Goal: Information Seeking & Learning: Check status

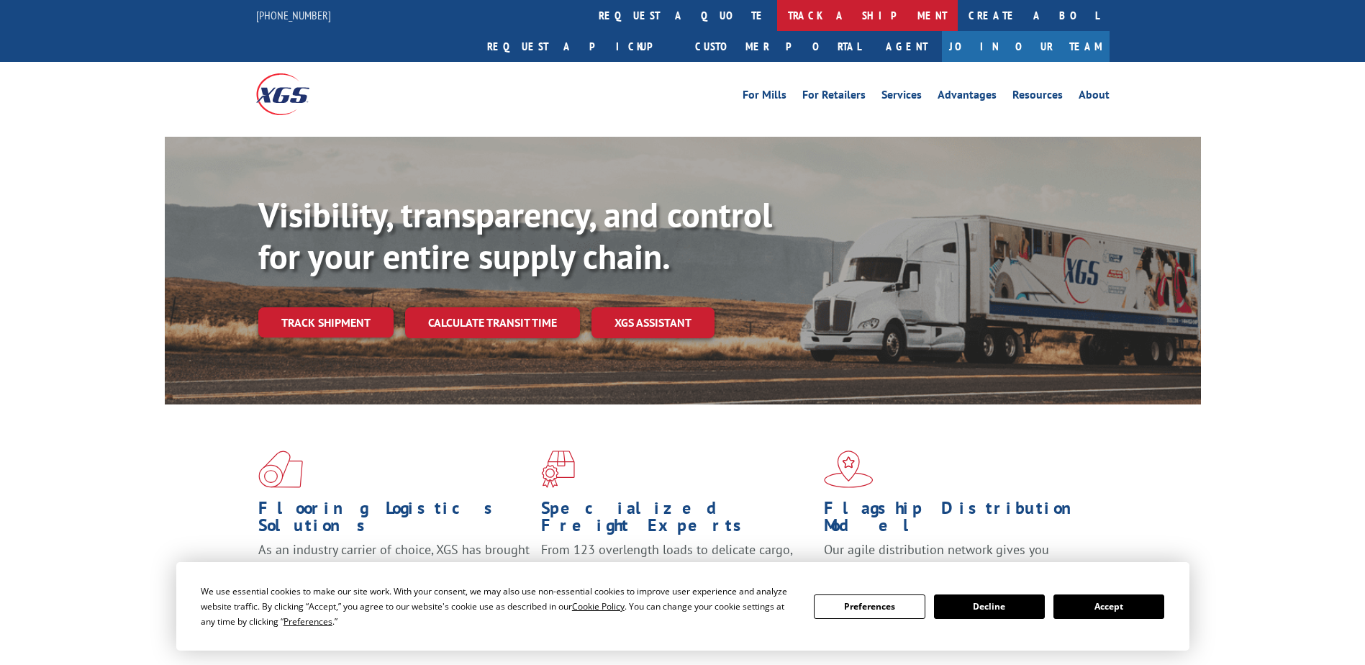
click at [777, 17] on link "track a shipment" at bounding box center [867, 15] width 181 height 31
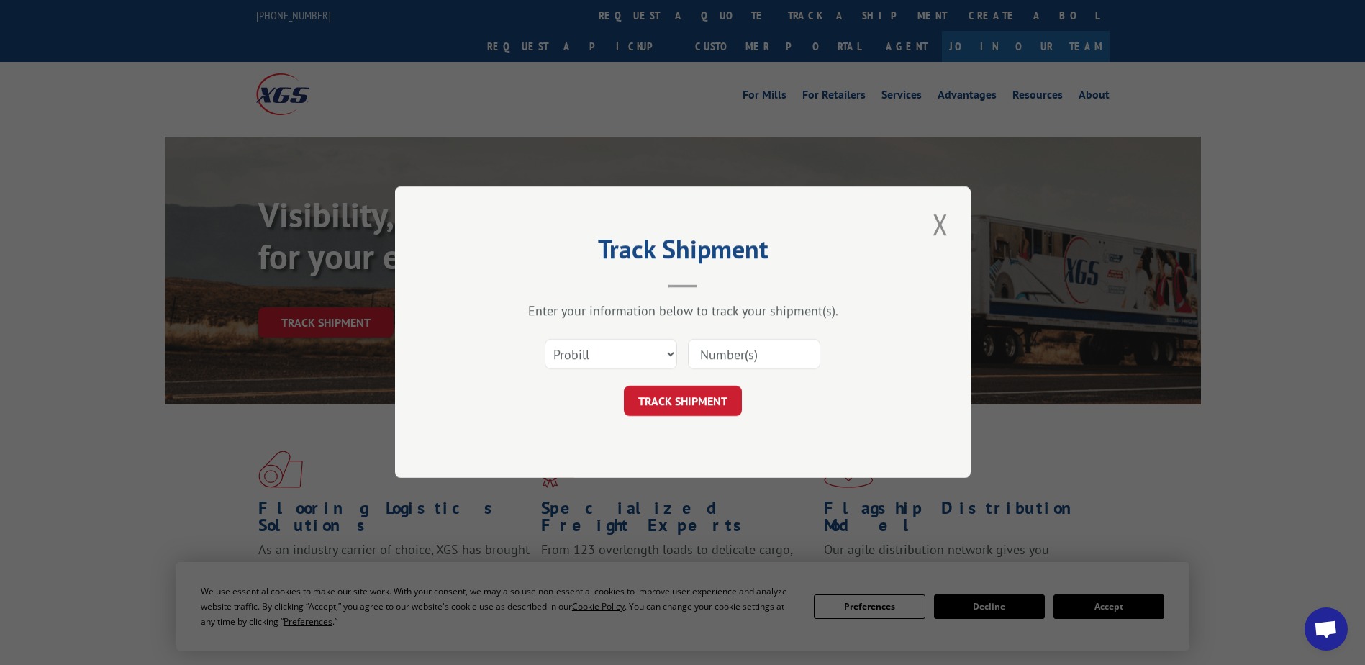
click at [750, 355] on input at bounding box center [754, 355] width 132 height 30
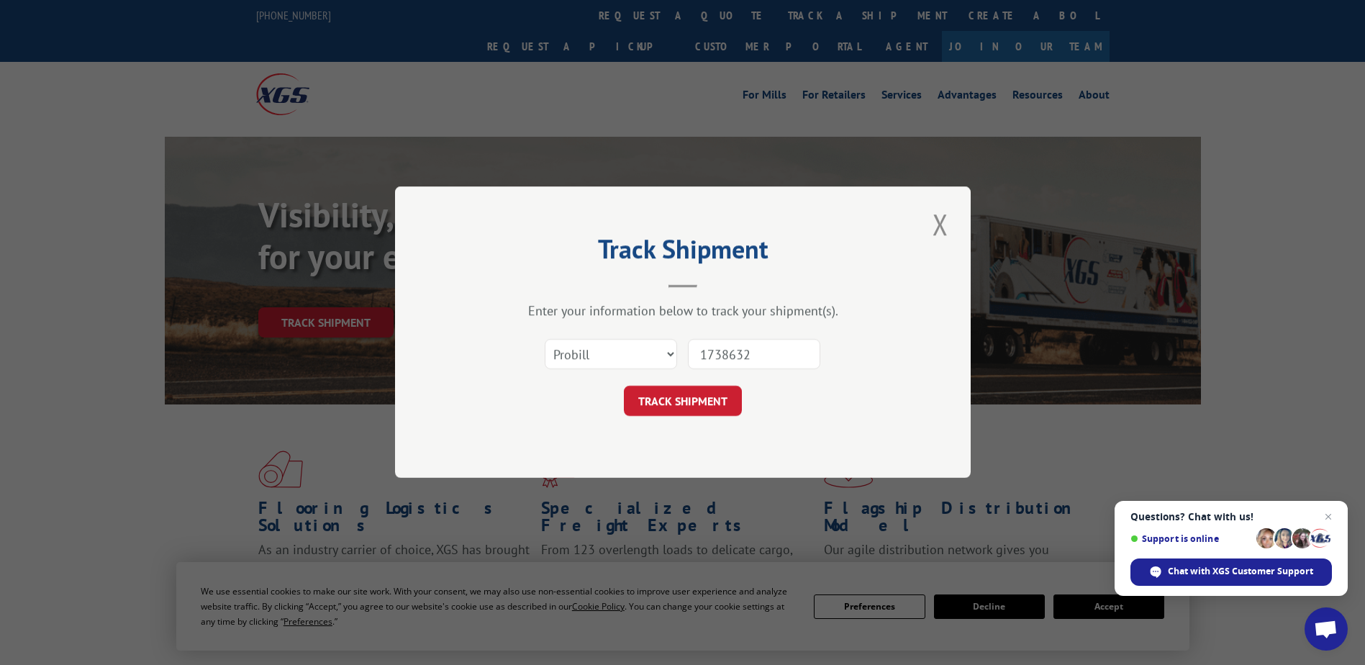
type input "17386327"
click button "TRACK SHIPMENT" at bounding box center [683, 401] width 118 height 30
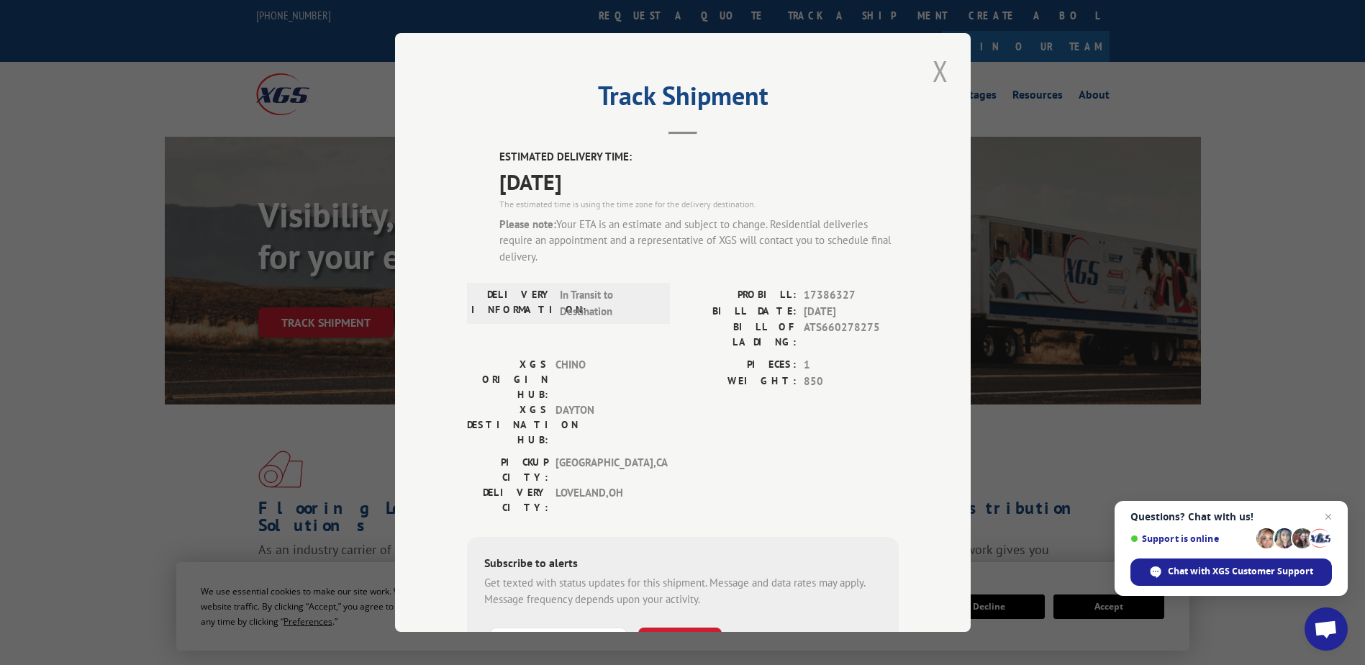
click at [935, 68] on button "Close modal" at bounding box center [940, 71] width 24 height 40
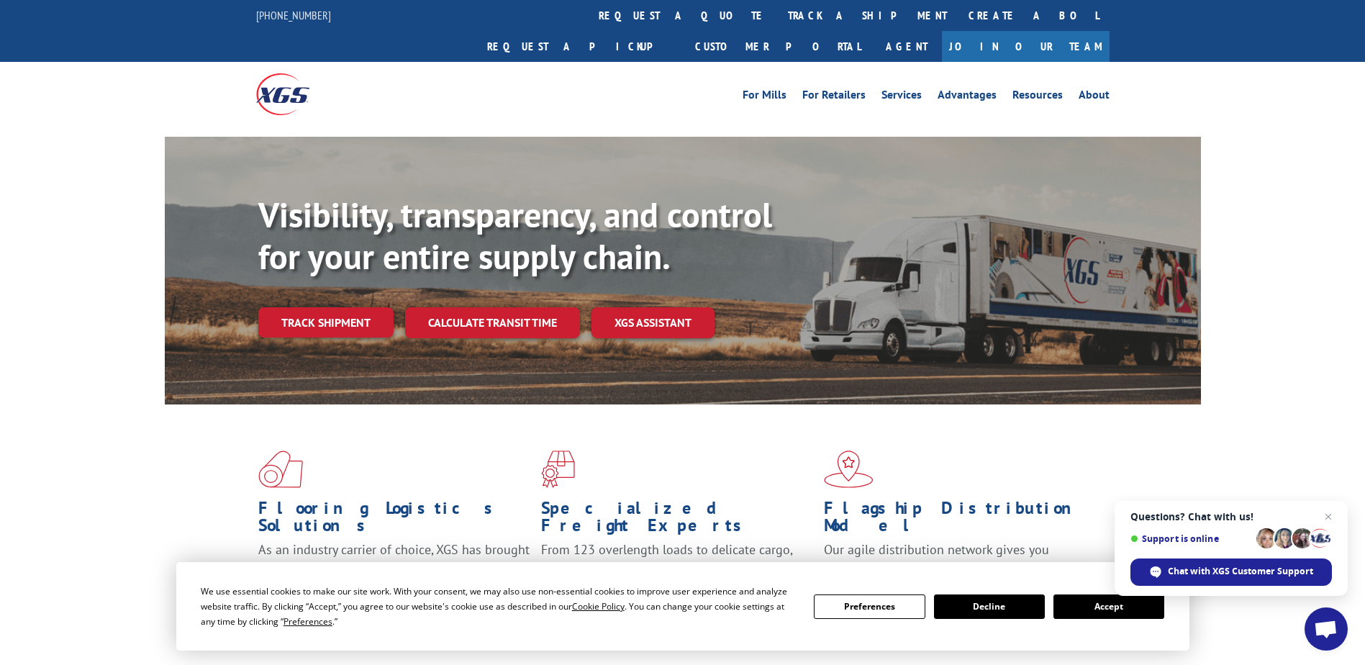
click at [1082, 605] on button "Accept" at bounding box center [1108, 606] width 111 height 24
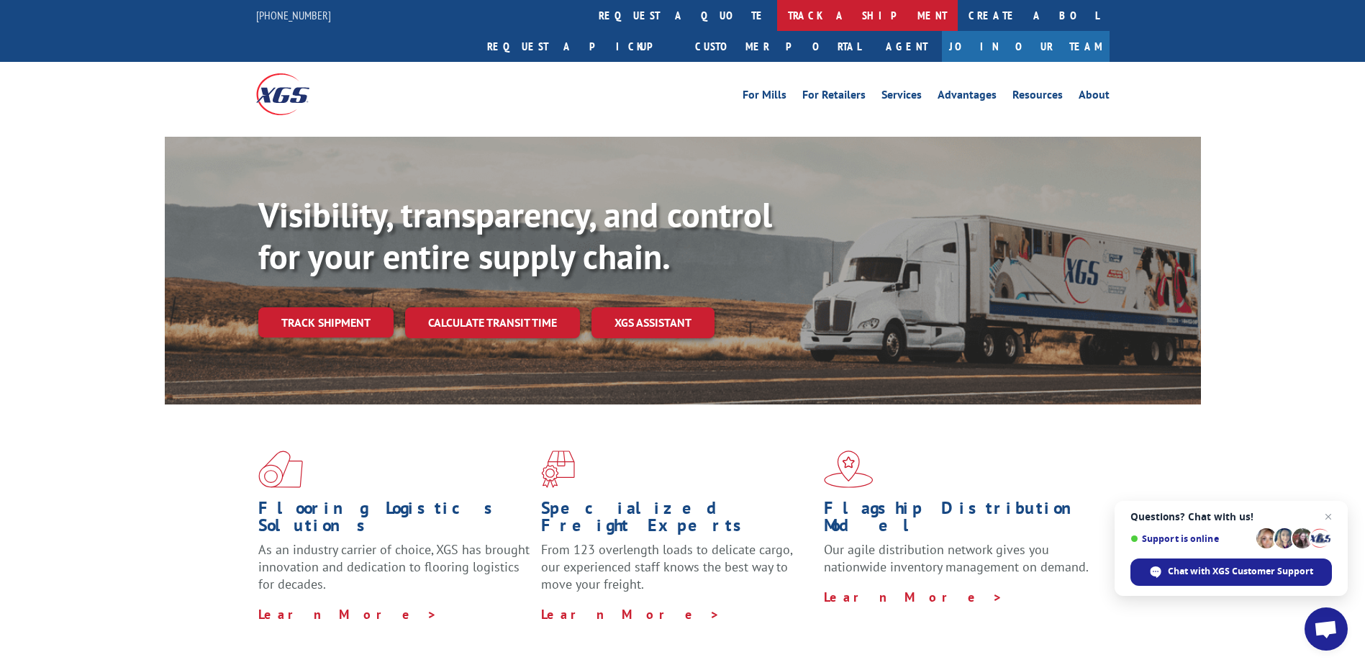
click at [777, 5] on link "track a shipment" at bounding box center [867, 15] width 181 height 31
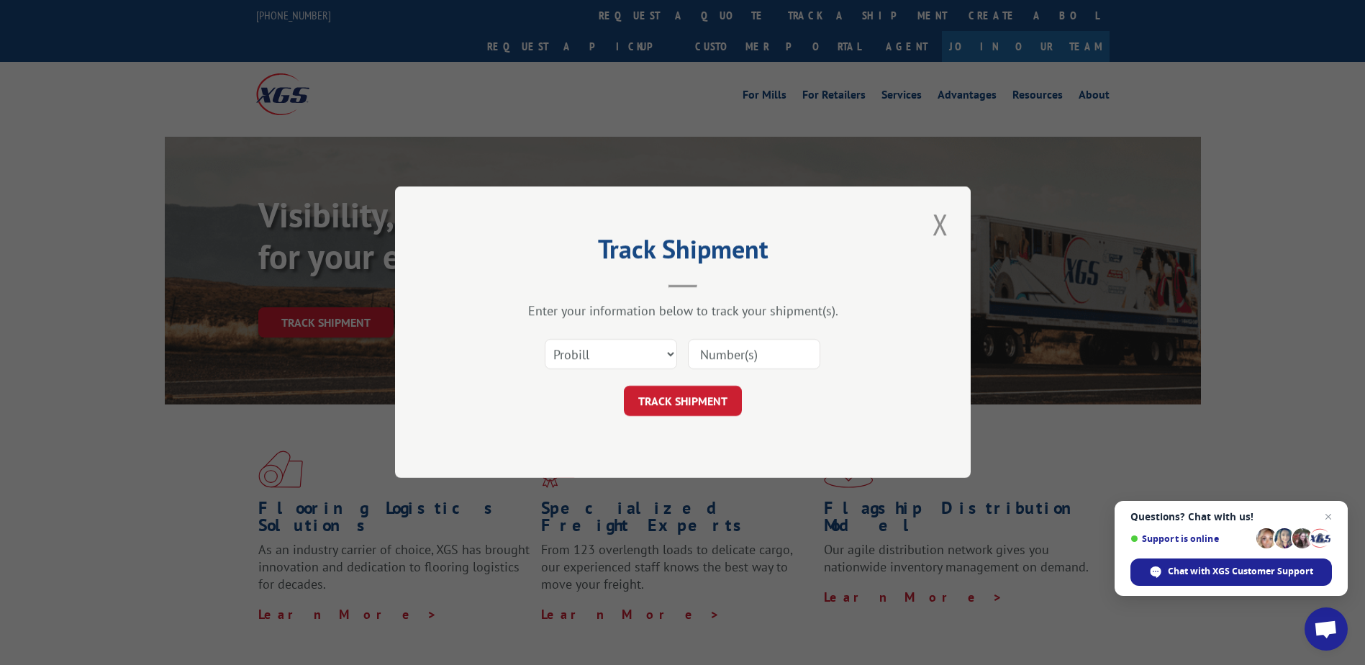
click at [727, 350] on input at bounding box center [754, 355] width 132 height 30
type input "17512069"
click at [691, 398] on button "TRACK SHIPMENT" at bounding box center [683, 401] width 118 height 30
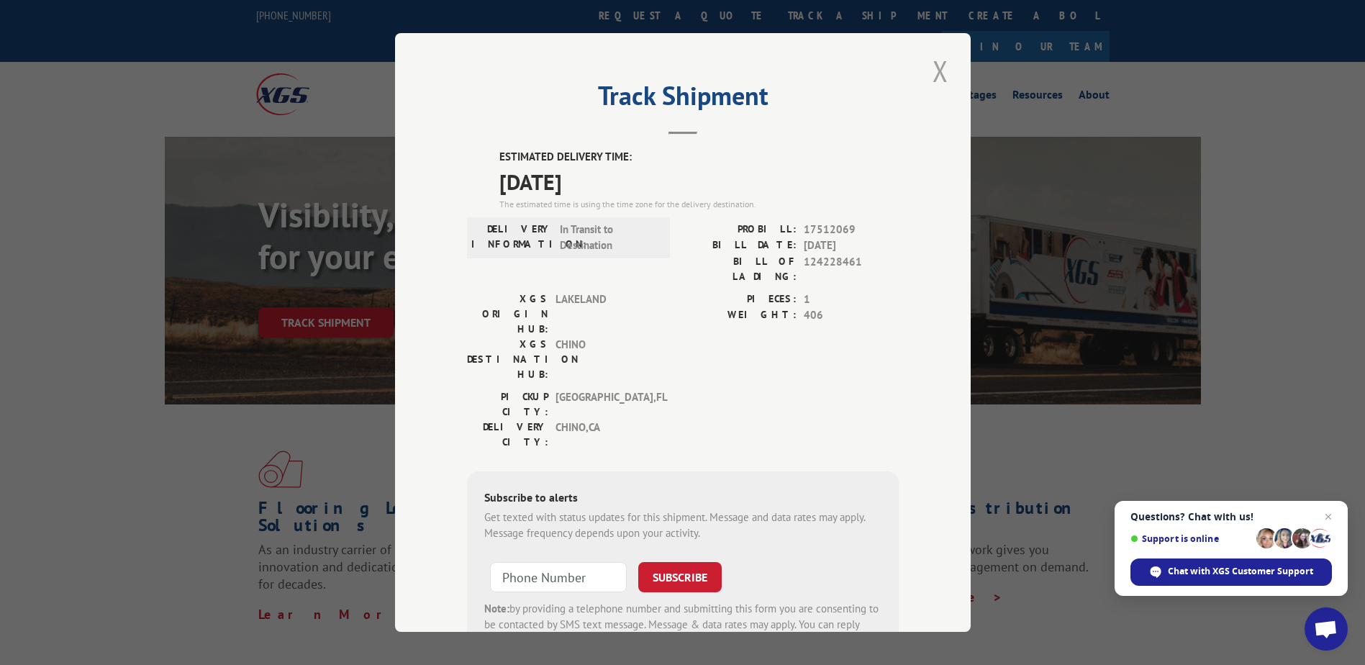
click at [933, 71] on button "Close modal" at bounding box center [940, 71] width 24 height 40
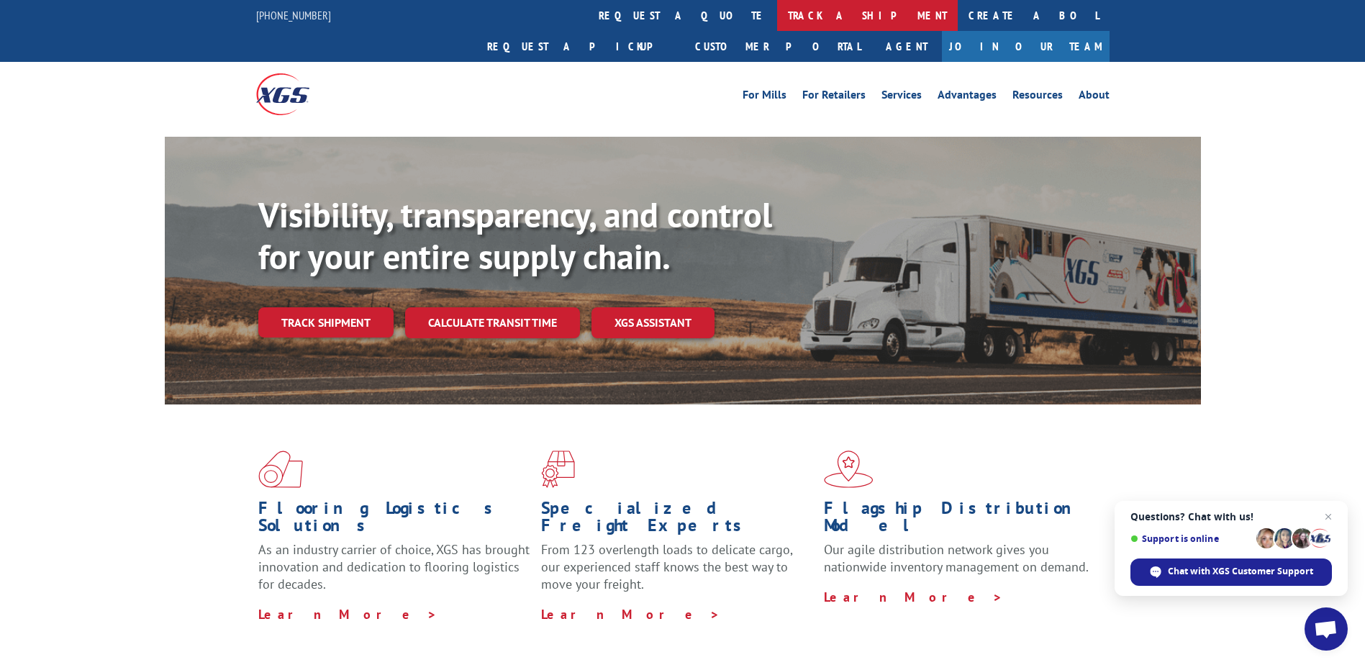
click at [777, 12] on link "track a shipment" at bounding box center [867, 15] width 181 height 31
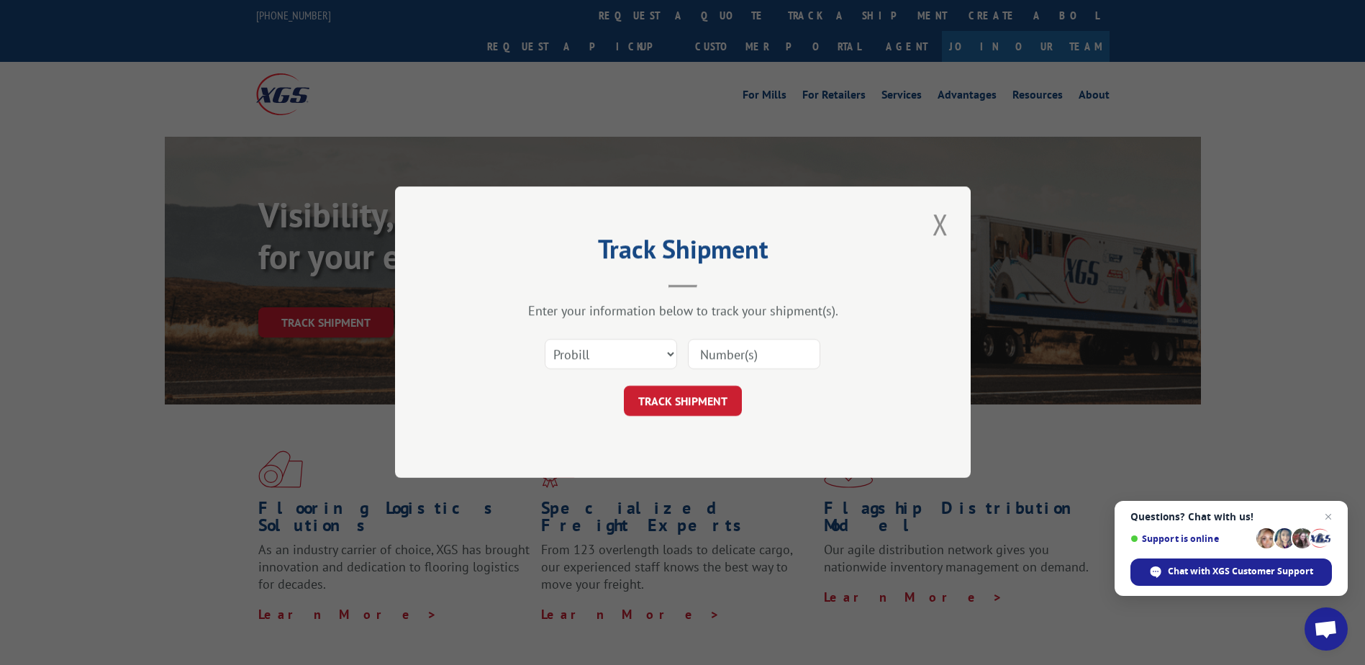
click at [734, 356] on input at bounding box center [754, 355] width 132 height 30
type input "17511623"
click button "TRACK SHIPMENT" at bounding box center [683, 401] width 118 height 30
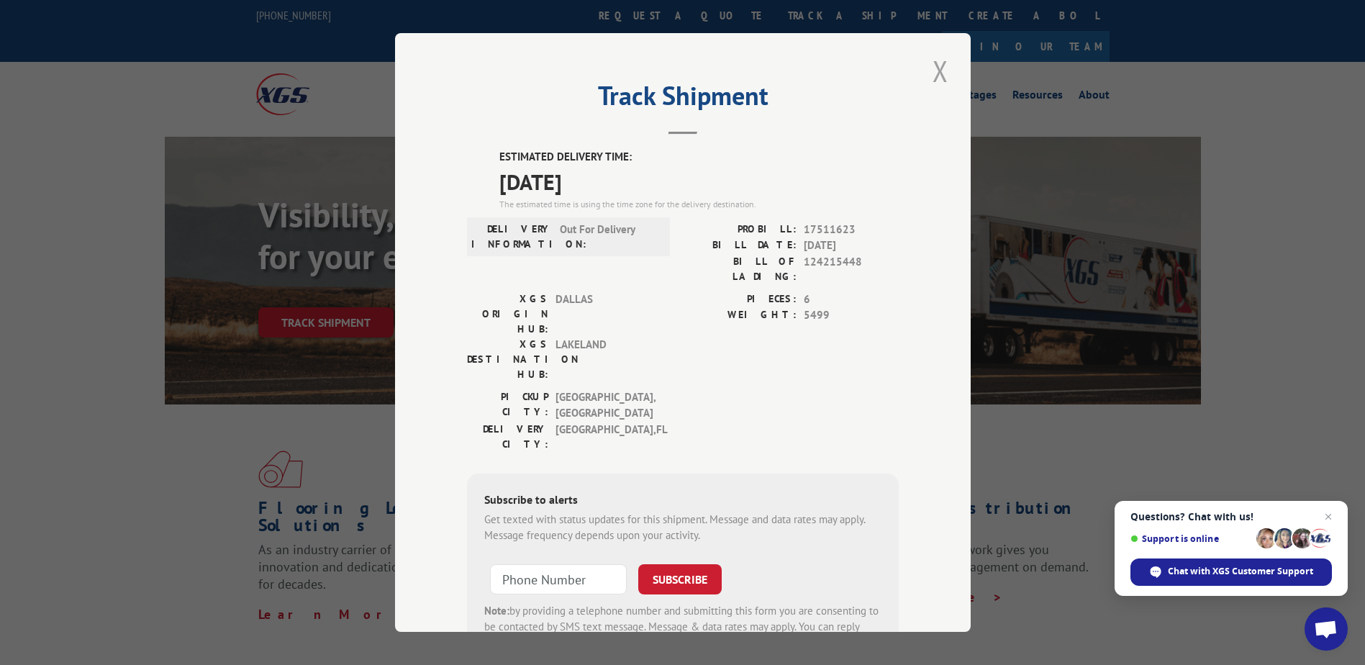
click at [928, 70] on button "Close modal" at bounding box center [940, 71] width 24 height 40
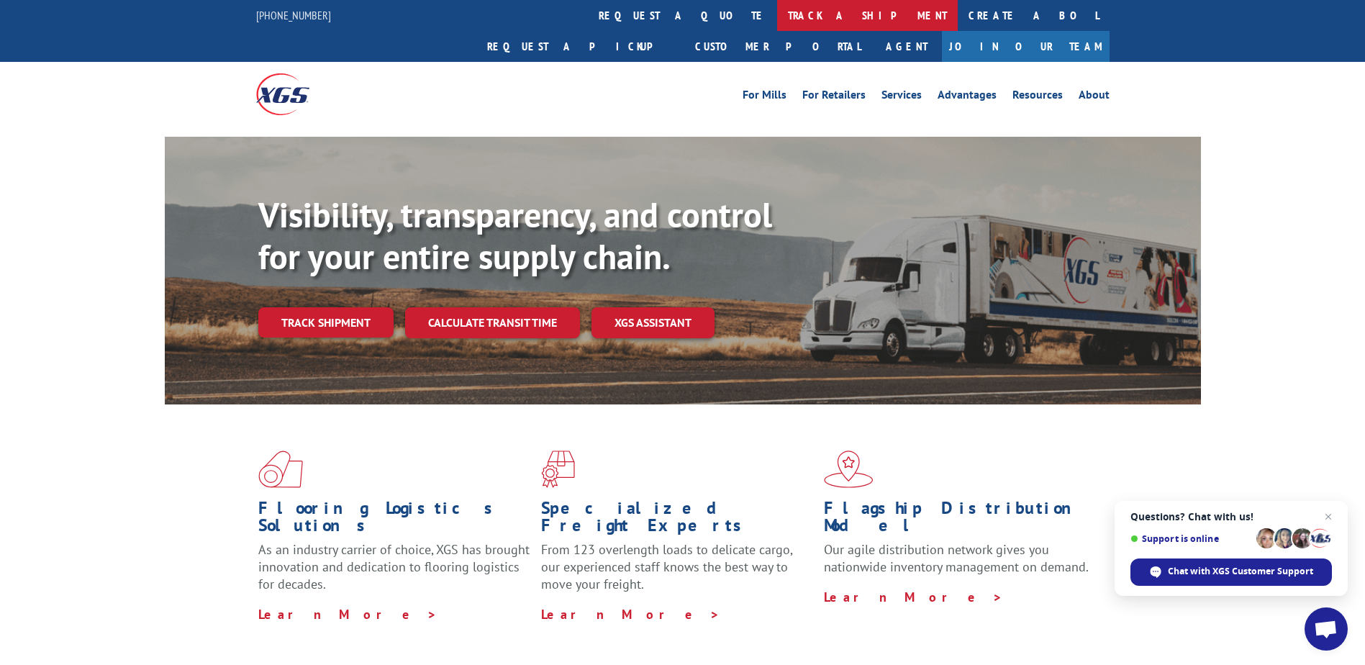
click at [777, 18] on link "track a shipment" at bounding box center [867, 15] width 181 height 31
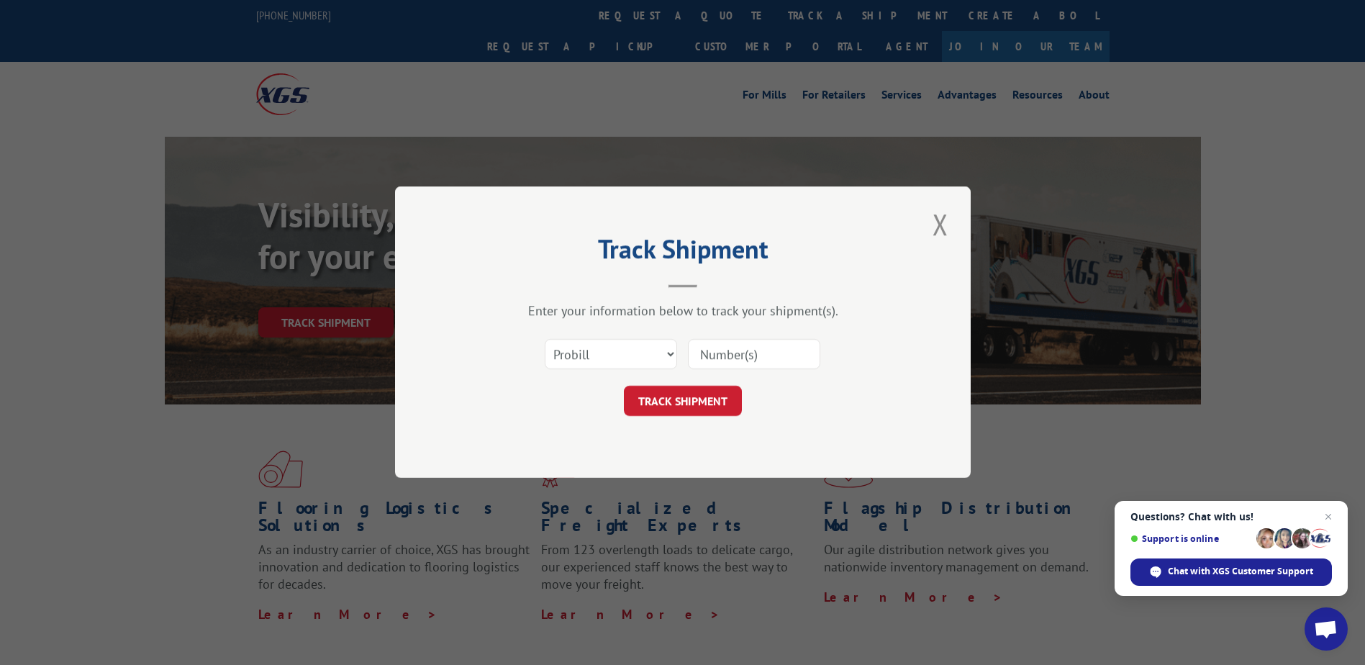
click at [760, 347] on input at bounding box center [754, 355] width 132 height 30
type input "16955668"
click button "TRACK SHIPMENT" at bounding box center [683, 401] width 118 height 30
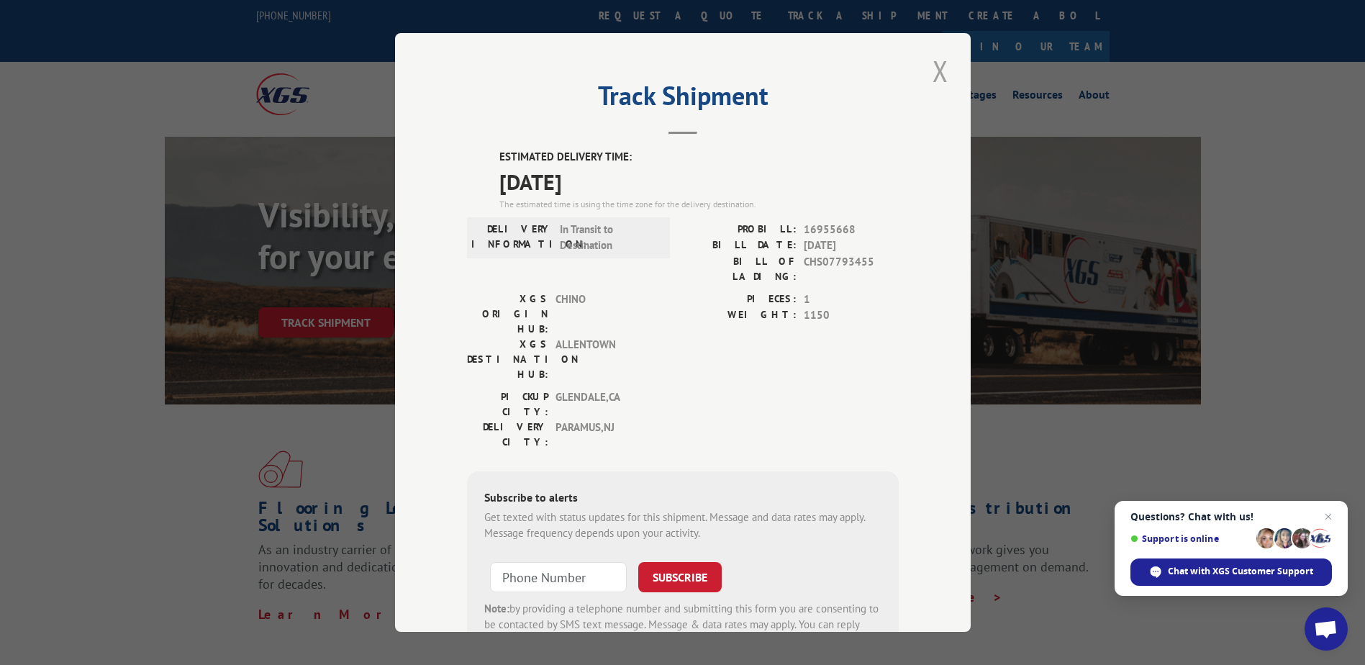
click at [928, 63] on button "Close modal" at bounding box center [940, 71] width 24 height 40
